Goal: Task Accomplishment & Management: Use online tool/utility

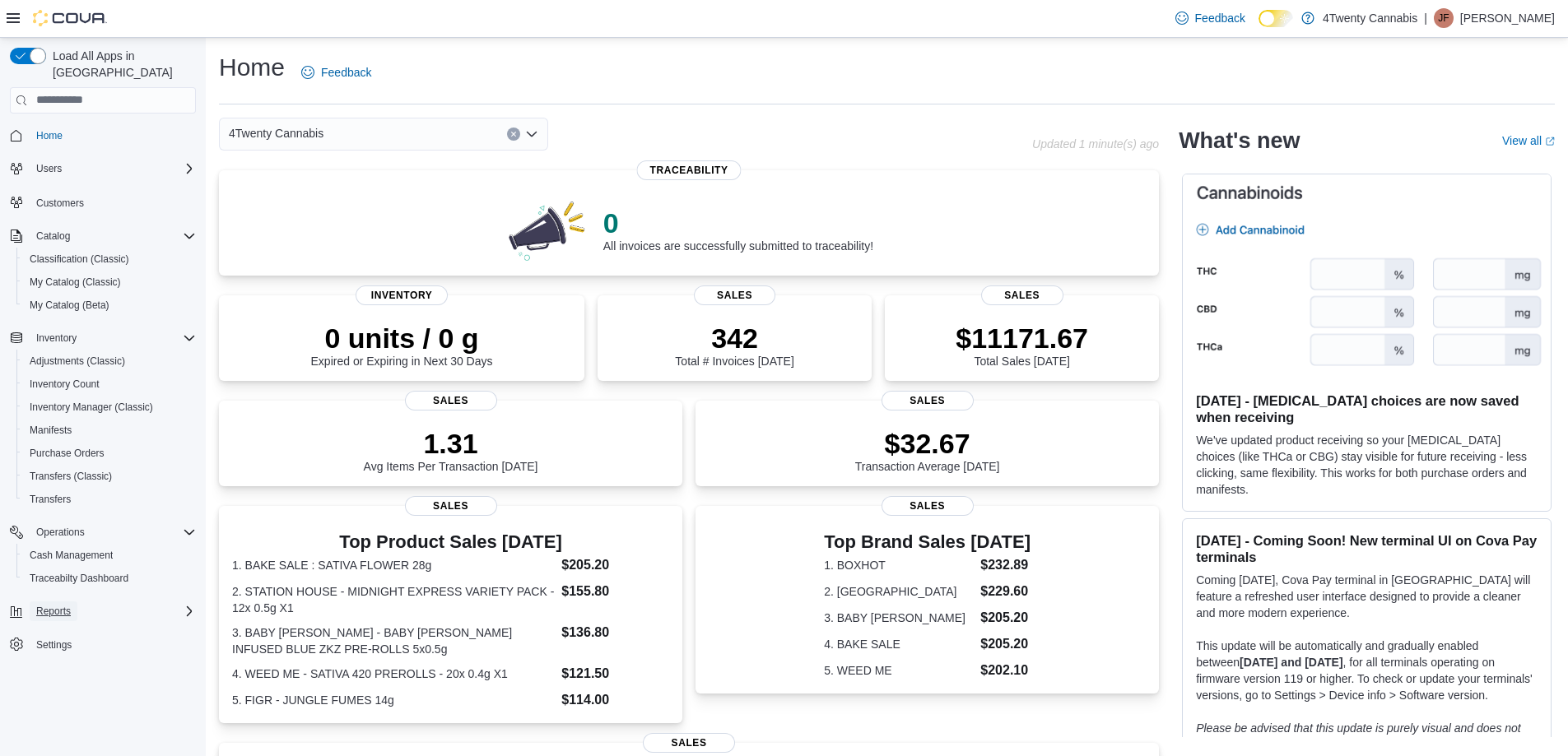
click at [52, 605] on span "Reports" at bounding box center [53, 611] width 34 height 14
click at [63, 674] on span "Reports" at bounding box center [47, 680] width 34 height 14
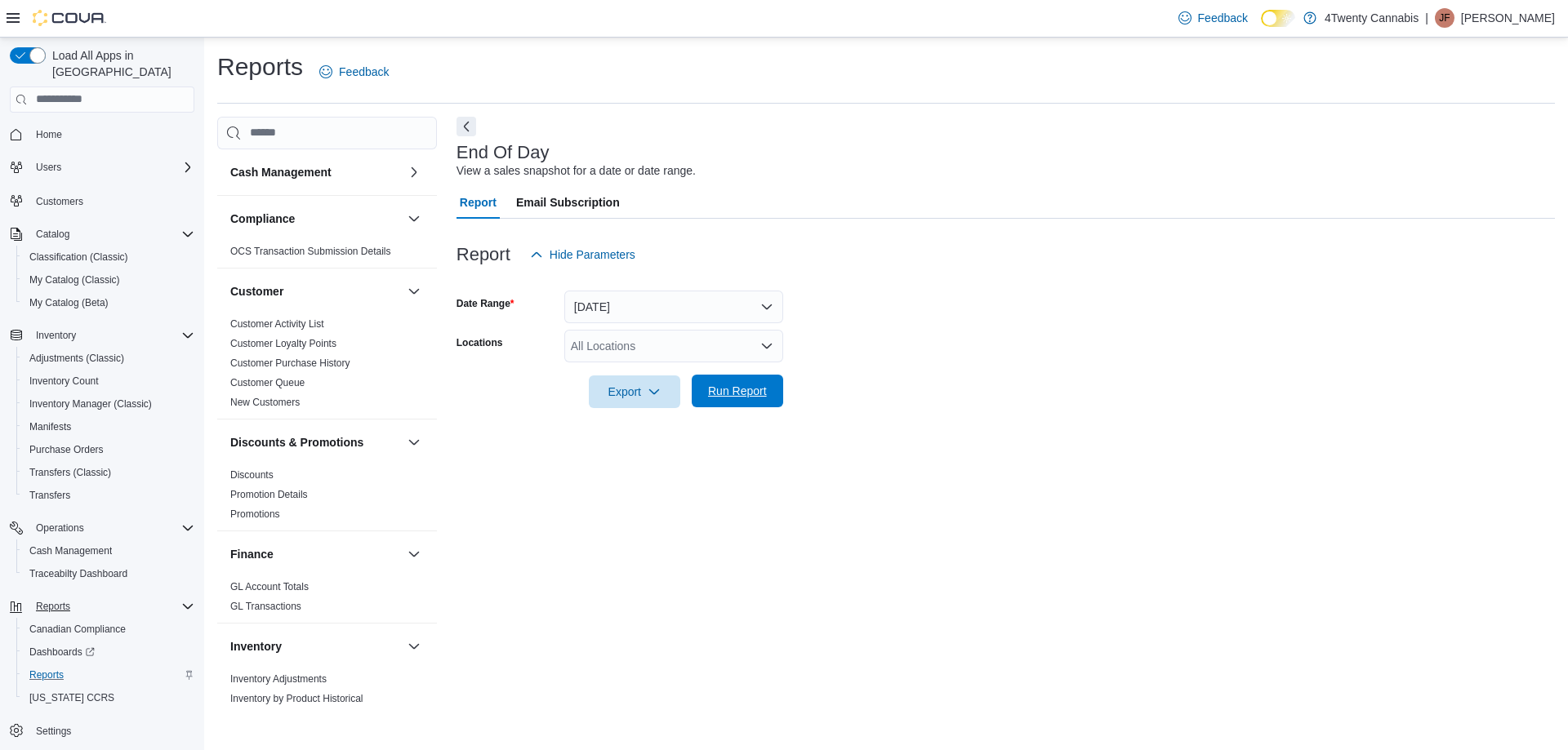
click at [730, 397] on span "Run Report" at bounding box center [738, 391] width 59 height 16
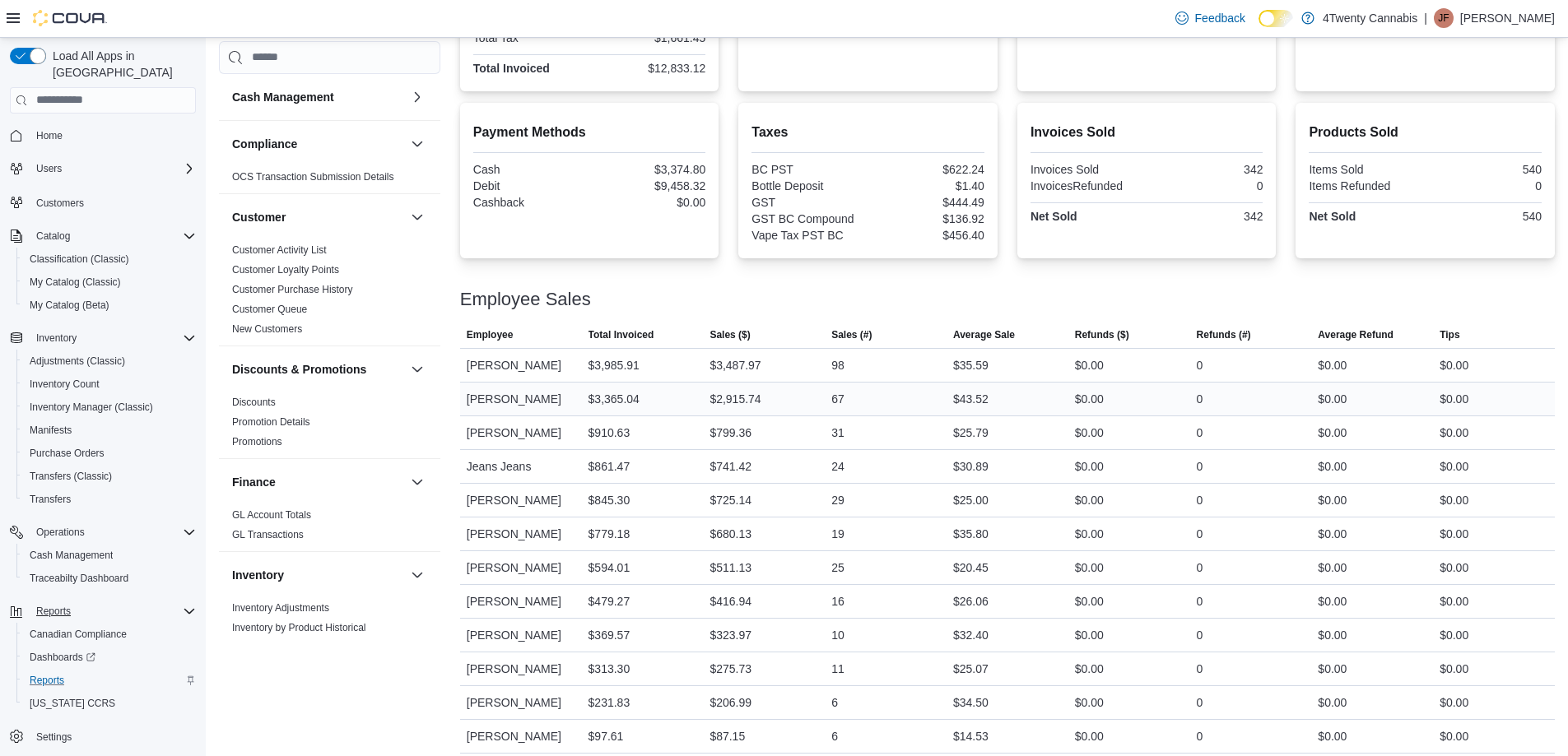
scroll to position [504, 0]
